Goal: Task Accomplishment & Management: Manage account settings

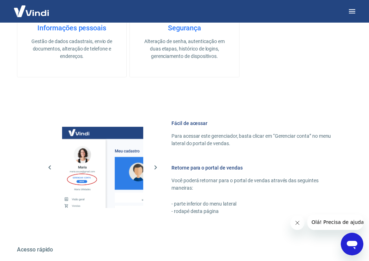
scroll to position [311, 0]
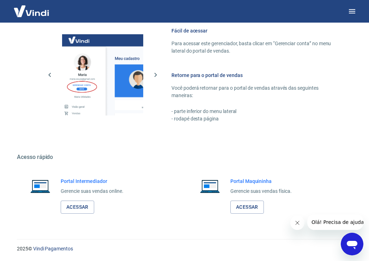
click at [87, 182] on h6 "Portal Intermediador" at bounding box center [92, 181] width 63 height 7
click at [46, 187] on img at bounding box center [40, 186] width 30 height 17
click at [83, 204] on link "Acessar" at bounding box center [78, 207] width 34 height 13
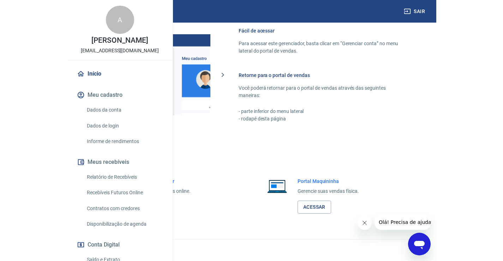
scroll to position [304, 0]
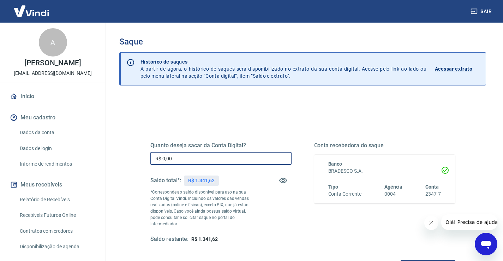
drag, startPoint x: 161, startPoint y: 156, endPoint x: 397, endPoint y: 156, distance: 235.9
click at [359, 162] on div "Quanto deseja sacar da Conta Digital? R$ 0,00 ​ Saldo total*: R$ 1.341,62 *Corr…" at bounding box center [302, 192] width 305 height 101
type input "R$ 1.341,62"
click at [428, 260] on button "Solicitar saque" at bounding box center [428, 266] width 54 height 13
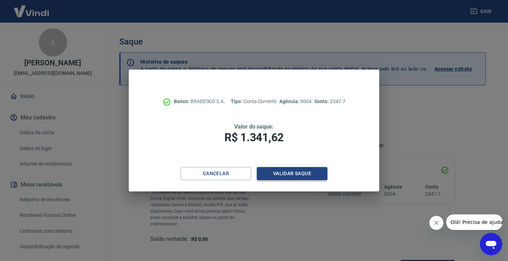
click at [314, 177] on button "Validar saque" at bounding box center [292, 173] width 71 height 13
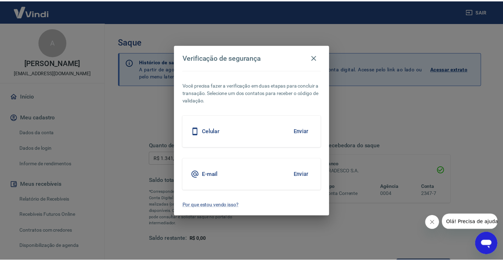
scroll to position [6, 0]
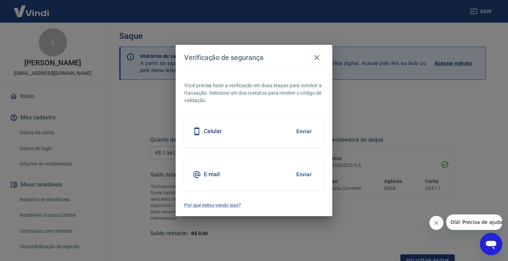
click at [269, 133] on div "Celular Enviar" at bounding box center [254, 131] width 140 height 32
click at [305, 133] on button "Enviar" at bounding box center [304, 131] width 23 height 15
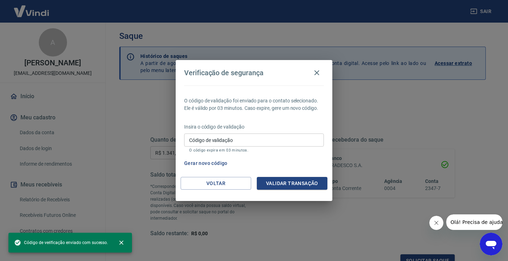
drag, startPoint x: 222, startPoint y: 138, endPoint x: 215, endPoint y: 141, distance: 7.6
click at [215, 141] on input "Código de validação" at bounding box center [254, 139] width 140 height 13
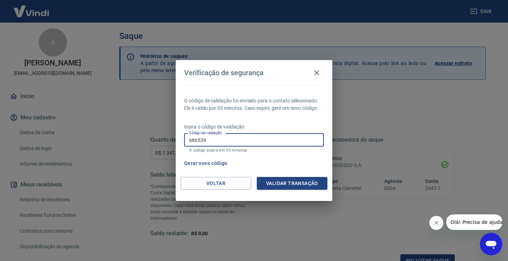
type input "686539"
click at [300, 185] on button "Validar transação" at bounding box center [292, 183] width 71 height 13
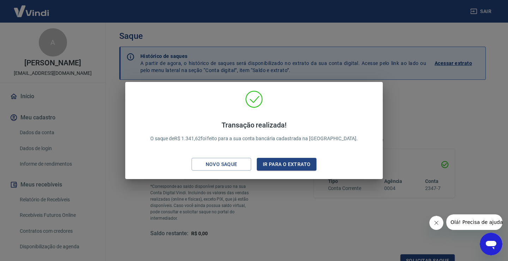
click at [205, 165] on div "Novo saque" at bounding box center [221, 164] width 49 height 9
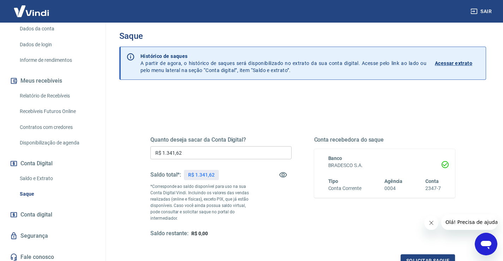
scroll to position [106, 0]
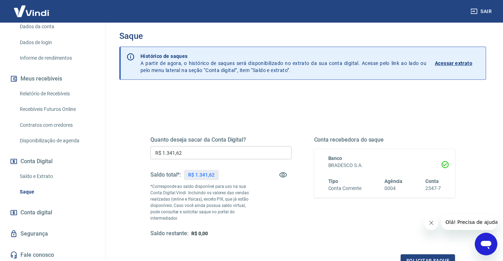
click at [41, 181] on link "Saldo e Extrato" at bounding box center [57, 176] width 80 height 14
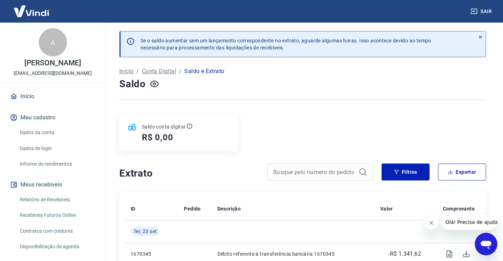
click at [28, 100] on link "Início" at bounding box center [52, 97] width 89 height 16
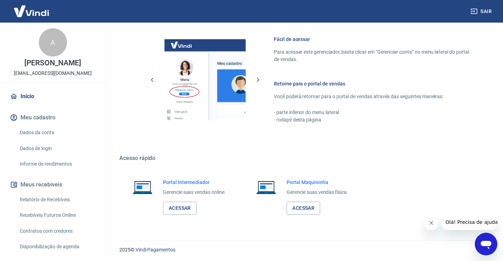
scroll to position [304, 0]
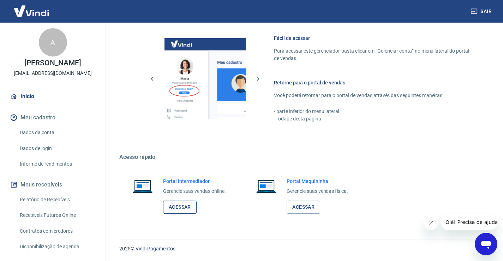
click at [185, 202] on link "Acessar" at bounding box center [180, 207] width 34 height 13
